Goal: Check status: Check status

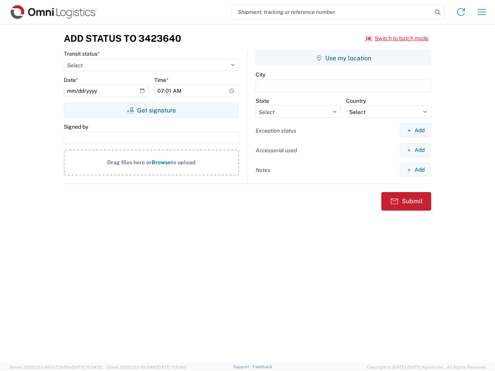
click at [332, 12] on input "search" at bounding box center [332, 12] width 200 height 15
click at [438, 12] on icon at bounding box center [438, 12] width 11 height 11
click at [461, 12] on icon at bounding box center [461, 12] width 12 height 12
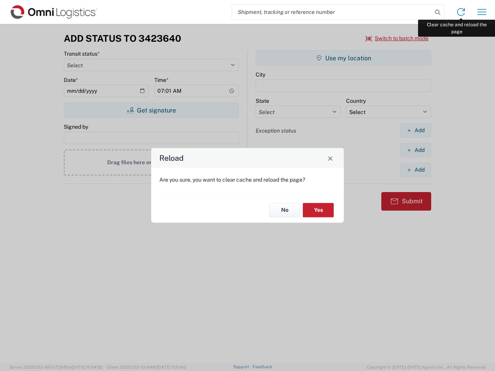
click at [482, 12] on div "Reload Are you sure, you want to clear cache and reload the page? No Yes" at bounding box center [247, 185] width 495 height 371
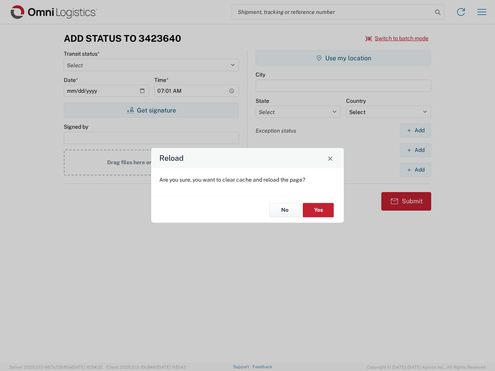
click at [397, 38] on div "Reload Are you sure, you want to clear cache and reload the page? No Yes" at bounding box center [247, 185] width 495 height 371
click at [151, 110] on div "Reload Are you sure, you want to clear cache and reload the page? No Yes" at bounding box center [247, 185] width 495 height 371
click at [344, 58] on div "Reload Are you sure, you want to clear cache and reload the page? No Yes" at bounding box center [247, 185] width 495 height 371
click at [416, 130] on div "Reload Are you sure, you want to clear cache and reload the page? No Yes" at bounding box center [247, 185] width 495 height 371
click at [416, 150] on div "Reload Are you sure, you want to clear cache and reload the page? No Yes" at bounding box center [247, 185] width 495 height 371
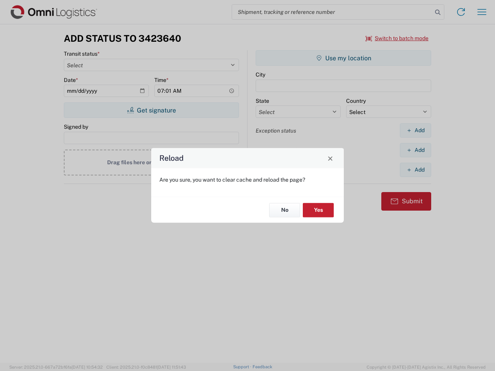
click at [416, 170] on div "Reload Are you sure, you want to clear cache and reload the page? No Yes" at bounding box center [247, 185] width 495 height 371
